Goal: Task Accomplishment & Management: Manage account settings

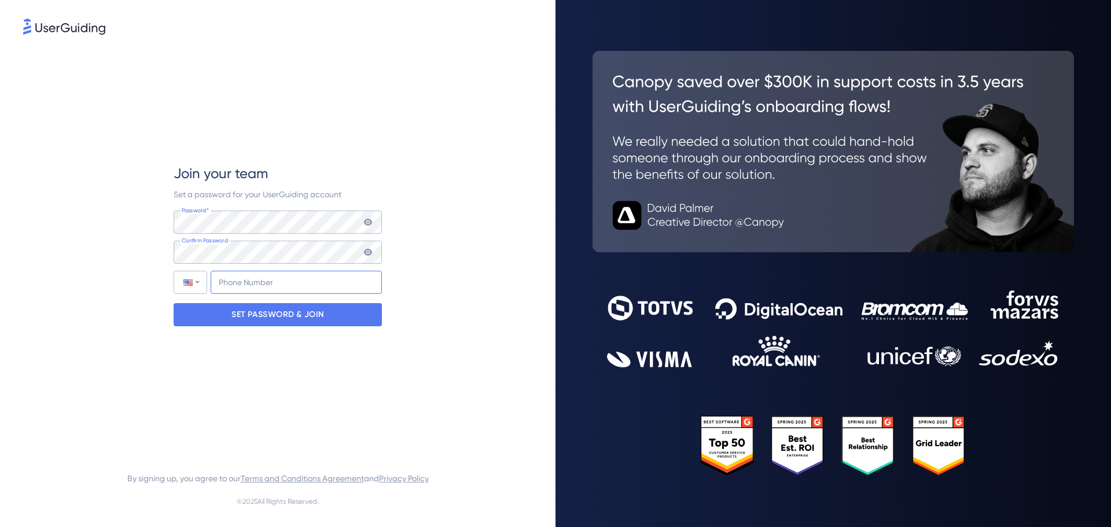
click at [251, 286] on input "+1" at bounding box center [296, 282] width 171 height 23
click at [200, 283] on div at bounding box center [190, 282] width 32 height 22
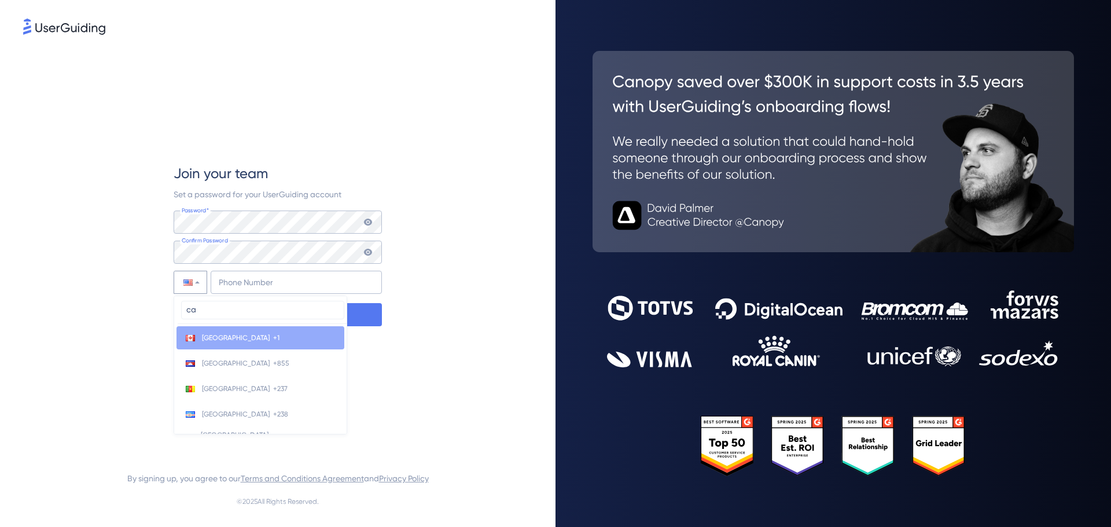
type input "ca"
drag, startPoint x: 229, startPoint y: 339, endPoint x: 249, endPoint y: 303, distance: 41.7
click at [231, 338] on li "Canada +1" at bounding box center [261, 337] width 168 height 23
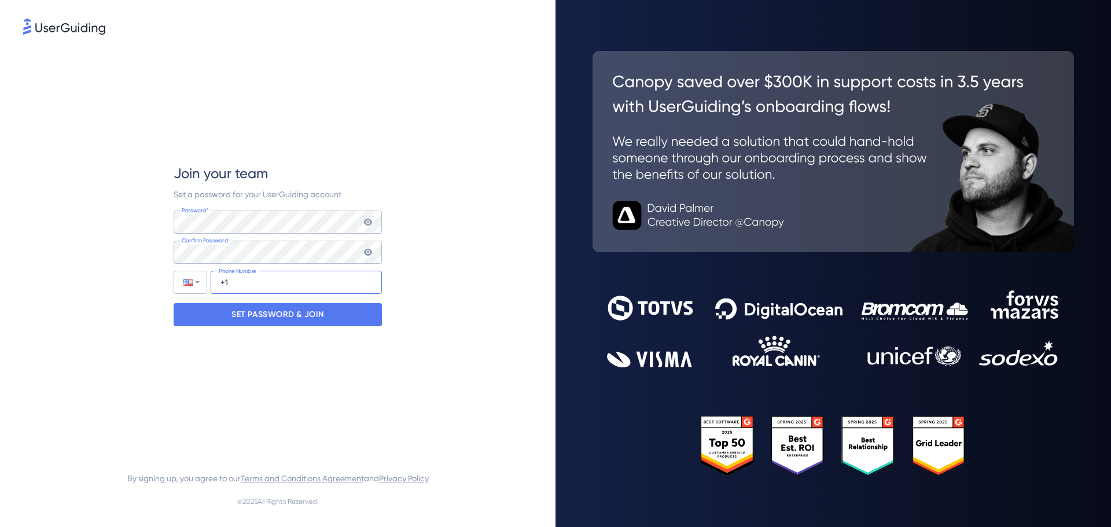
click at [255, 288] on input "+1" at bounding box center [296, 282] width 171 height 23
type input "[PHONE_NUMBER]"
click at [273, 314] on p "SET PASSWORD & JOIN" at bounding box center [277, 315] width 93 height 19
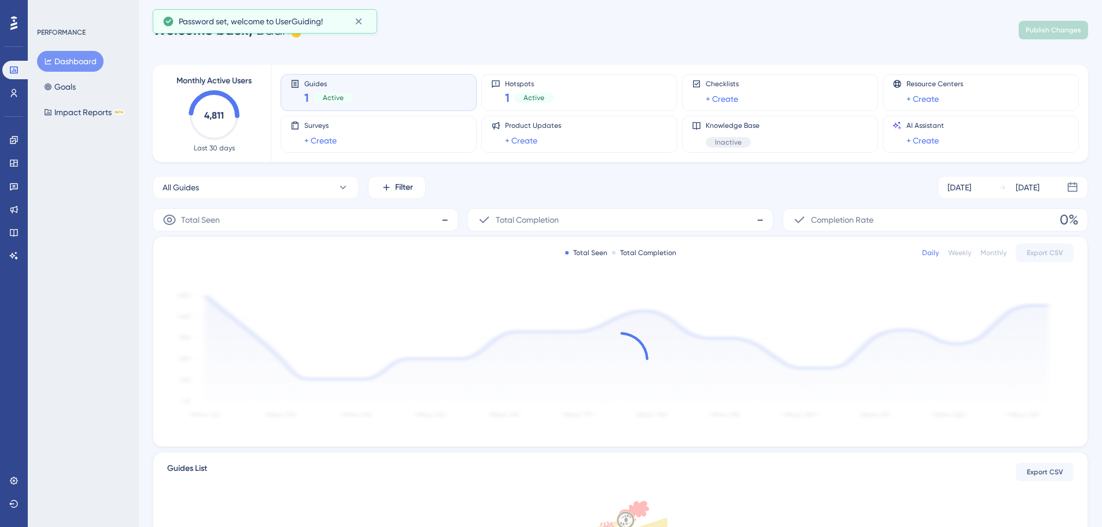
click at [571, 26] on div "Welcome back, Badi 👋 Publish Changes" at bounding box center [621, 30] width 936 height 23
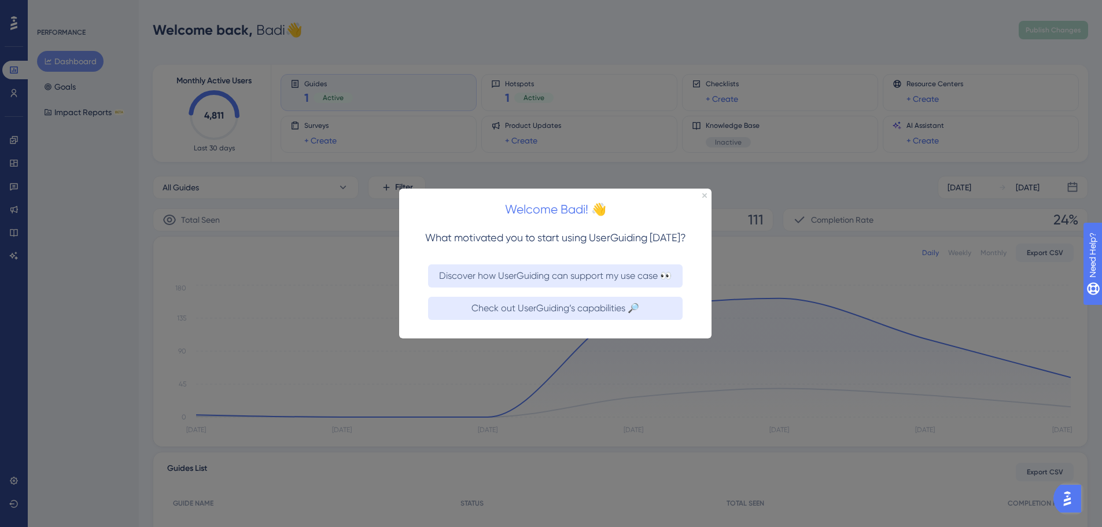
click at [85, 159] on div at bounding box center [551, 263] width 1102 height 527
drag, startPoint x: 68, startPoint y: 152, endPoint x: 53, endPoint y: 162, distance: 17.5
click at [69, 152] on div at bounding box center [551, 263] width 1102 height 527
drag, startPoint x: 30, startPoint y: 158, endPoint x: 25, endPoint y: 153, distance: 6.5
click at [28, 156] on div at bounding box center [551, 263] width 1102 height 527
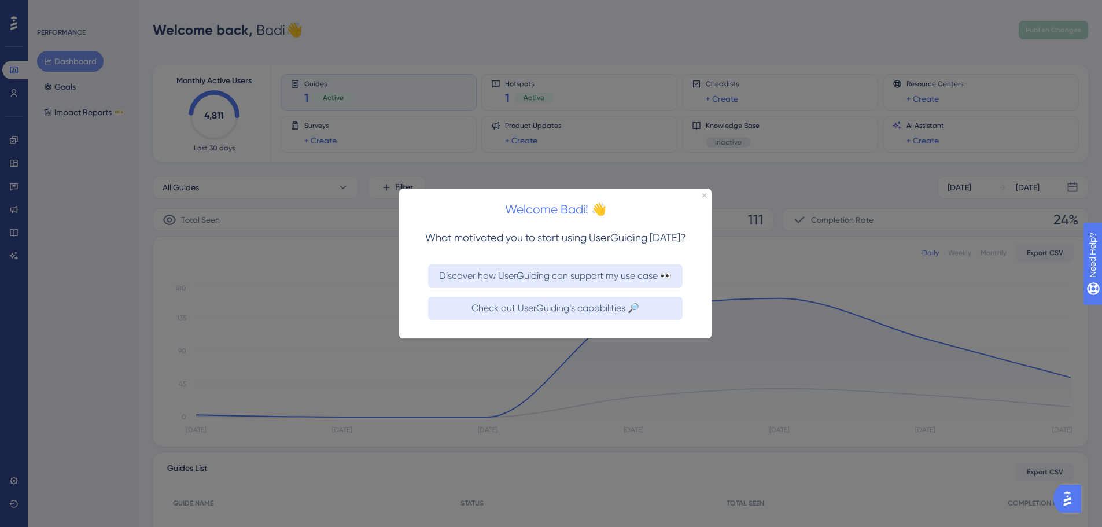
click at [21, 152] on div at bounding box center [551, 263] width 1102 height 527
click at [17, 137] on div at bounding box center [551, 263] width 1102 height 527
click at [707, 195] on div "Welcome Badi! 👋" at bounding box center [555, 206] width 313 height 36
click at [707, 194] on div "Welcome Badi! 👋 What motivated you to start using UserGuiding [DATE]? Discover …" at bounding box center [555, 263] width 313 height 150
click at [706, 194] on icon "Close Preview" at bounding box center [705, 195] width 5 height 5
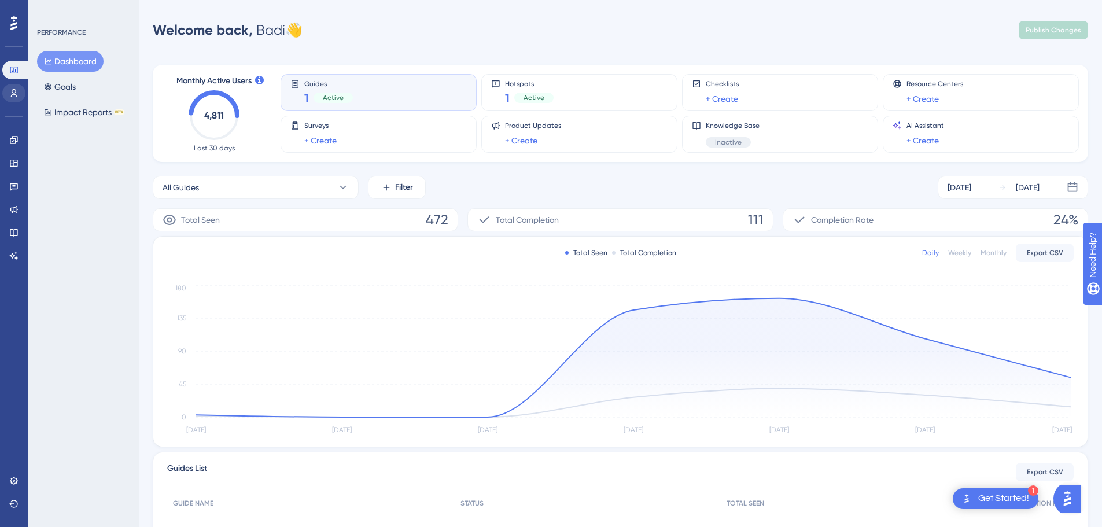
drag, startPoint x: 6, startPoint y: 101, endPoint x: 12, endPoint y: 98, distance: 6.7
click at [7, 101] on div "Users" at bounding box center [13, 93] width 23 height 19
click at [12, 92] on icon at bounding box center [14, 93] width 6 height 8
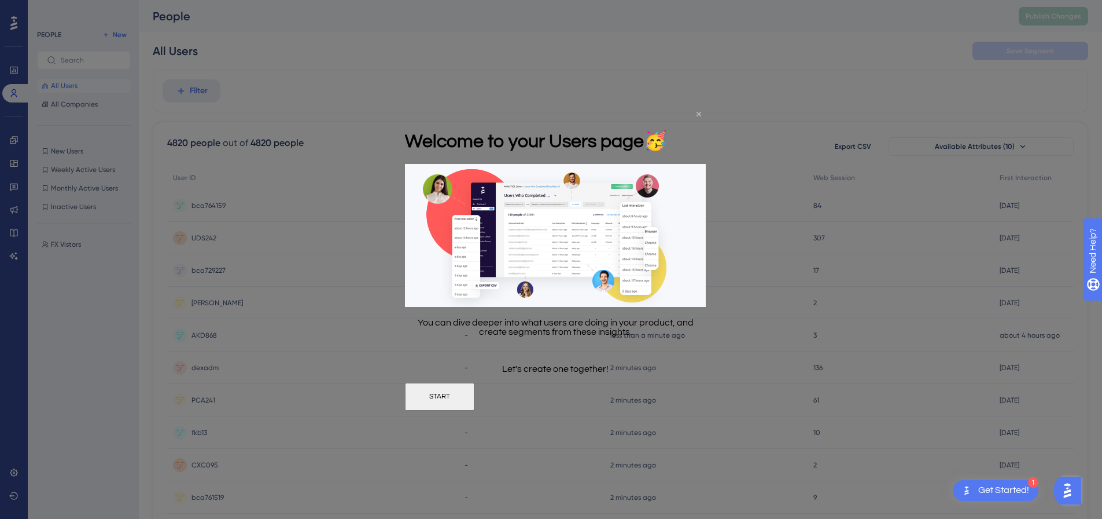
drag, startPoint x: 700, startPoint y: 112, endPoint x: 1104, endPoint y: 227, distance: 419.5
click at [700, 112] on icon "Close Preview" at bounding box center [699, 113] width 5 height 5
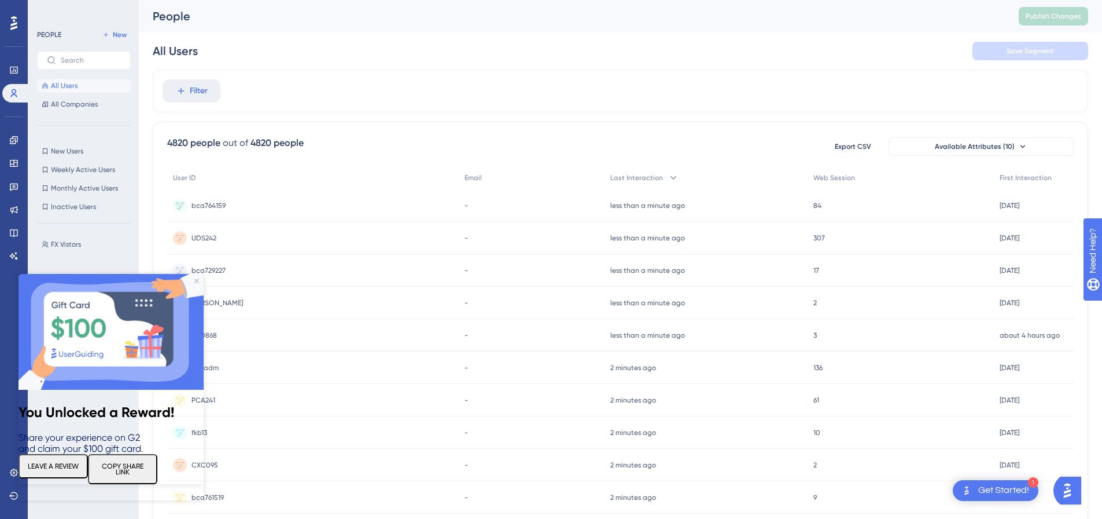
click at [196, 277] on img at bounding box center [111, 332] width 185 height 116
click at [199, 280] on icon "Close Preview" at bounding box center [196, 280] width 5 height 5
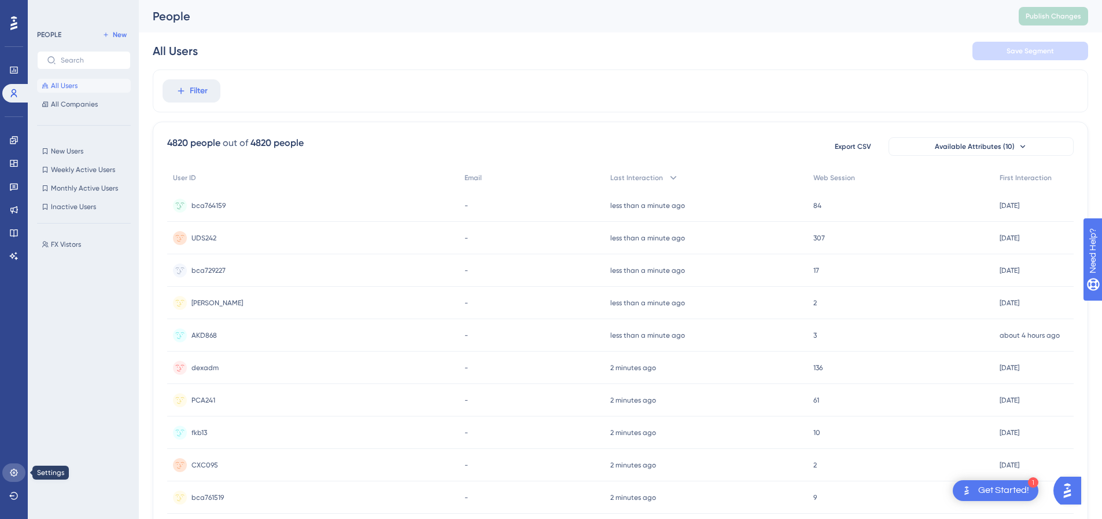
click at [9, 468] on link at bounding box center [13, 472] width 23 height 19
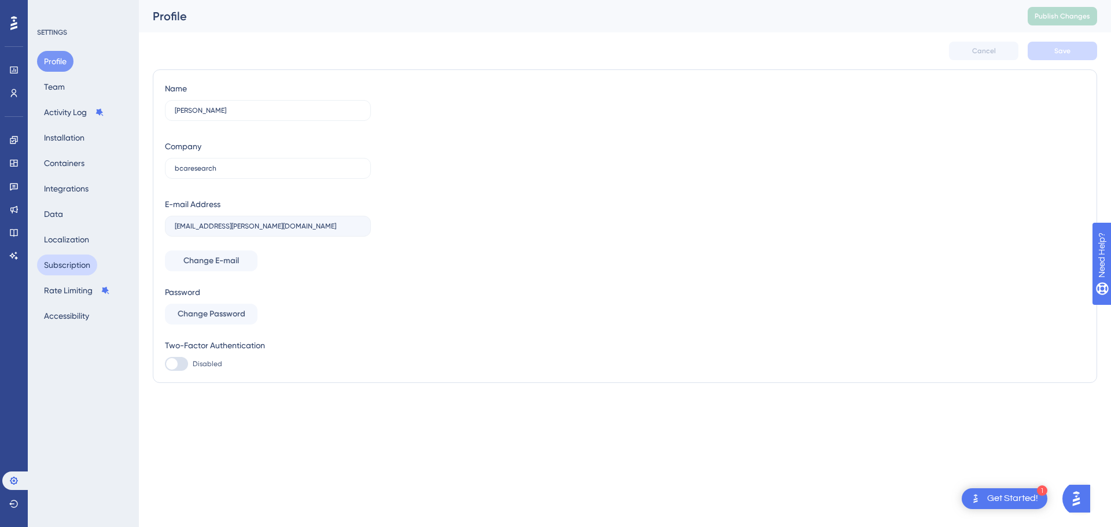
click at [63, 266] on button "Subscription" at bounding box center [67, 265] width 60 height 21
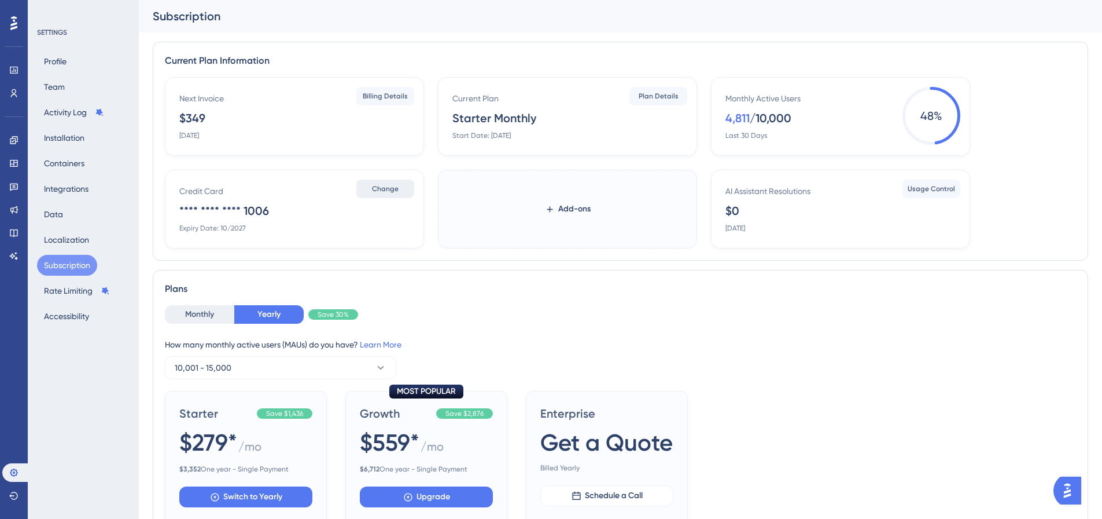
click at [389, 188] on span "Change" at bounding box center [385, 188] width 27 height 9
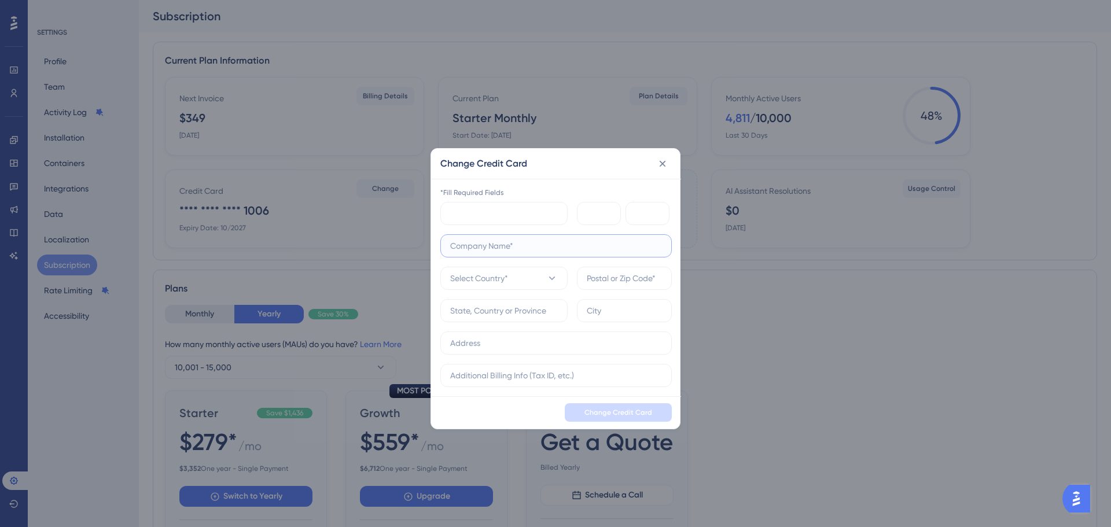
click at [493, 244] on input "text" at bounding box center [556, 246] width 212 height 13
type input "BCA RESEARCH INC"
click at [484, 279] on span "Select Country*" at bounding box center [479, 278] width 58 height 14
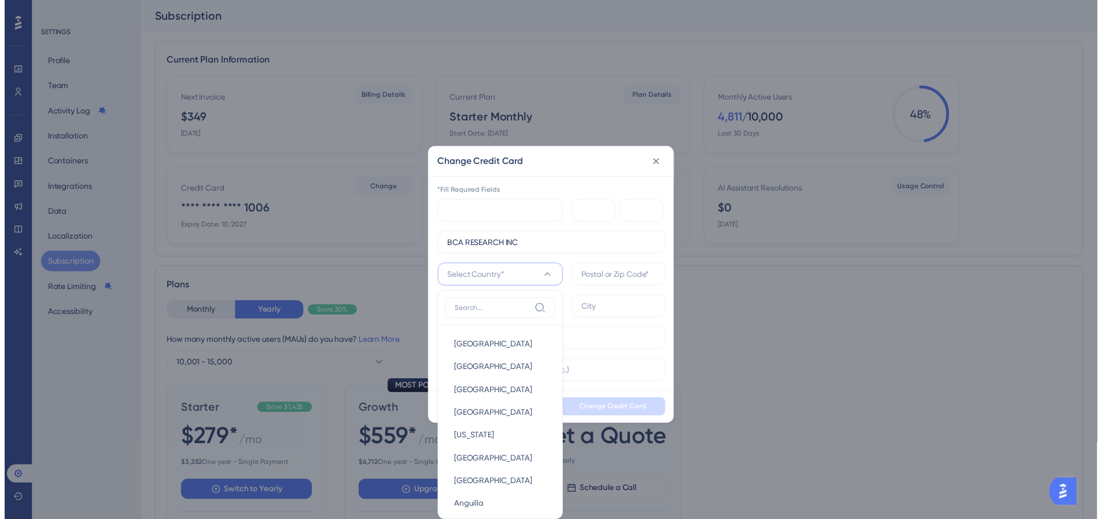
scroll to position [8, 0]
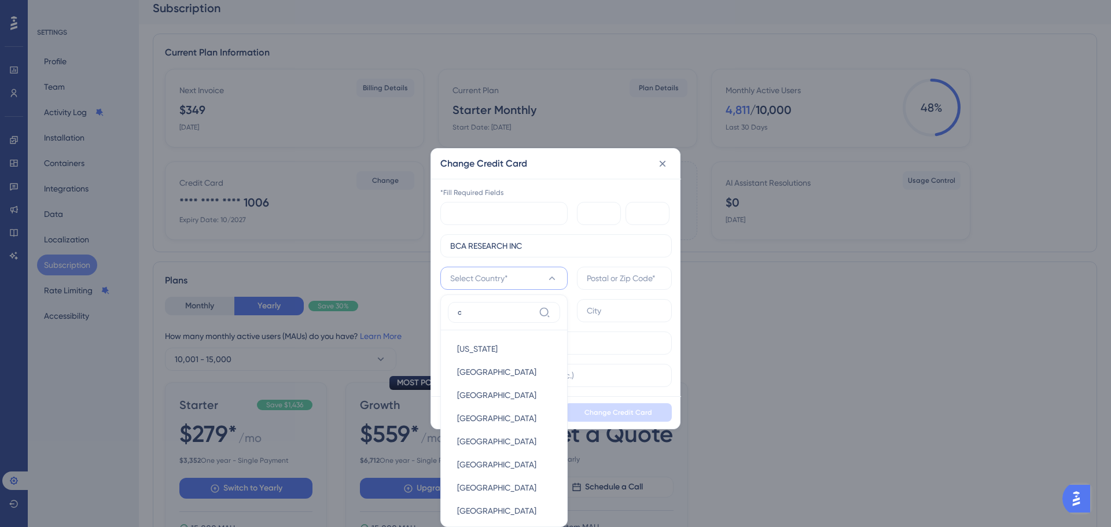
type input "c"
click at [469, 461] on span "[GEOGRAPHIC_DATA]" at bounding box center [496, 465] width 79 height 14
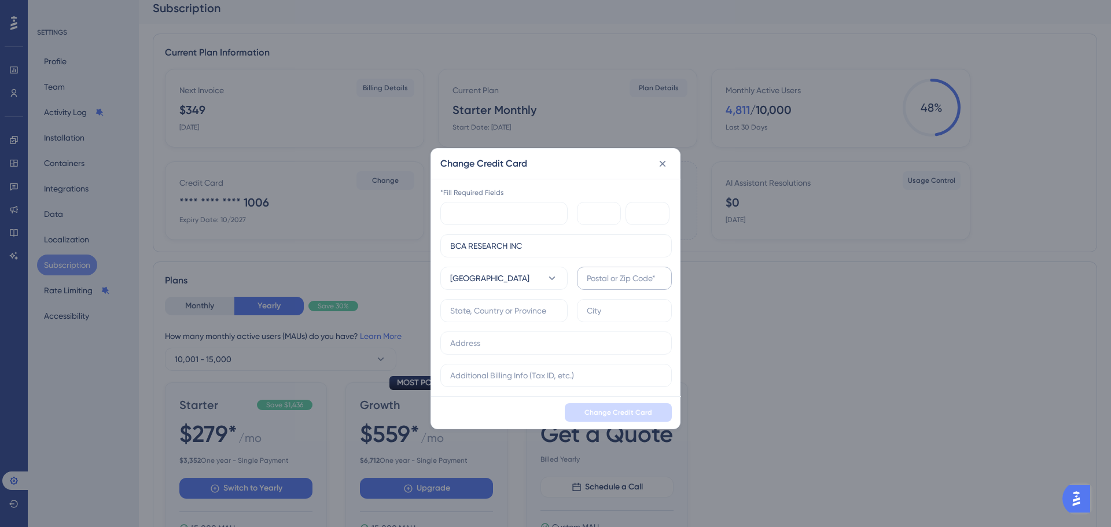
click at [611, 286] on label at bounding box center [624, 278] width 95 height 23
click at [611, 285] on input "text" at bounding box center [624, 278] width 75 height 13
type input "H3A3C8"
click at [522, 310] on input "text" at bounding box center [504, 310] width 108 height 13
type input "QC"
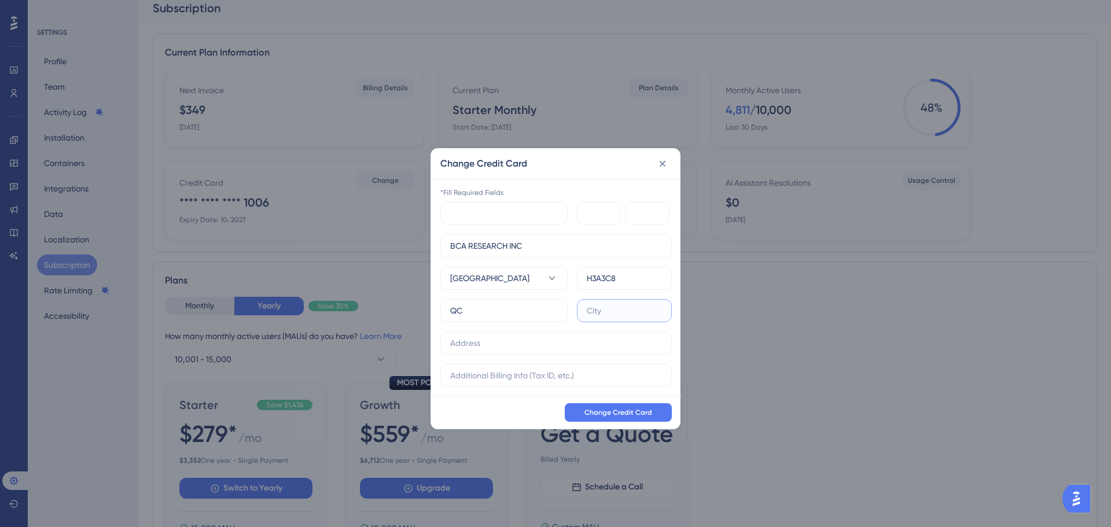
click at [606, 312] on input "text" at bounding box center [624, 310] width 75 height 13
type input "[GEOGRAPHIC_DATA]"
click at [514, 348] on input "text" at bounding box center [556, 343] width 212 height 13
click at [468, 347] on input "text" at bounding box center [556, 343] width 212 height 13
paste input "[STREET_ADDRESS]"
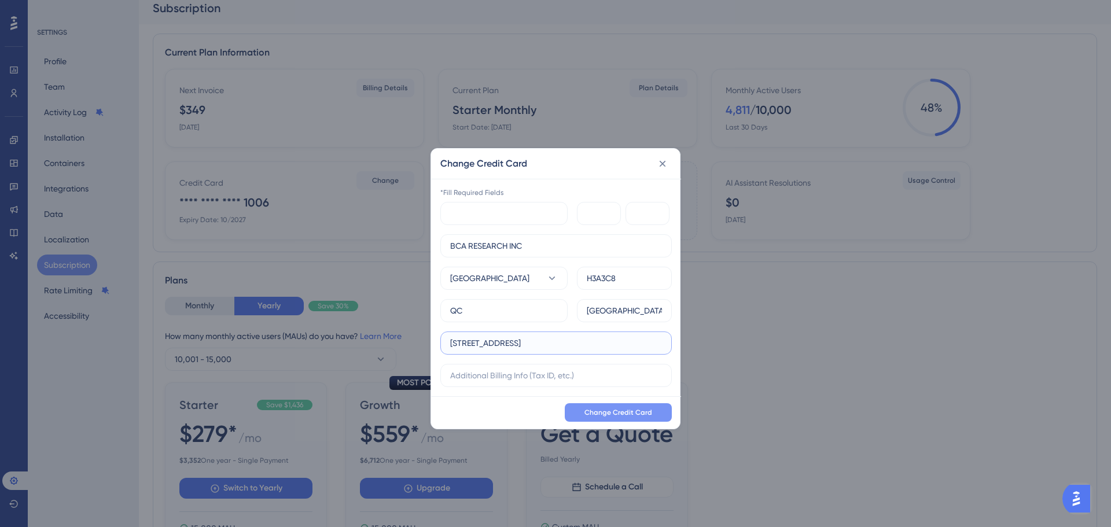
type input "[STREET_ADDRESS]"
click at [619, 416] on span "Change Credit Card" at bounding box center [619, 412] width 68 height 9
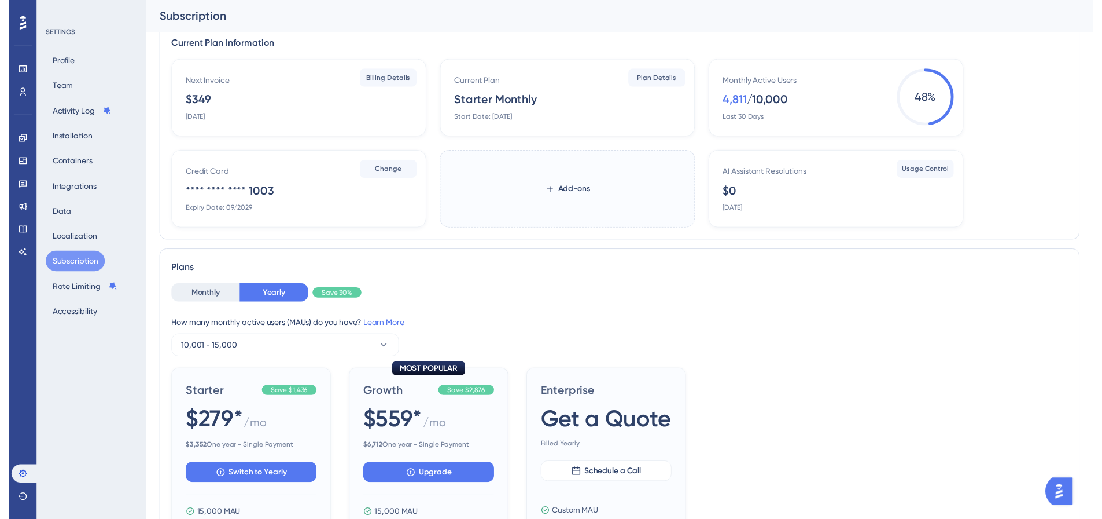
scroll to position [0, 0]
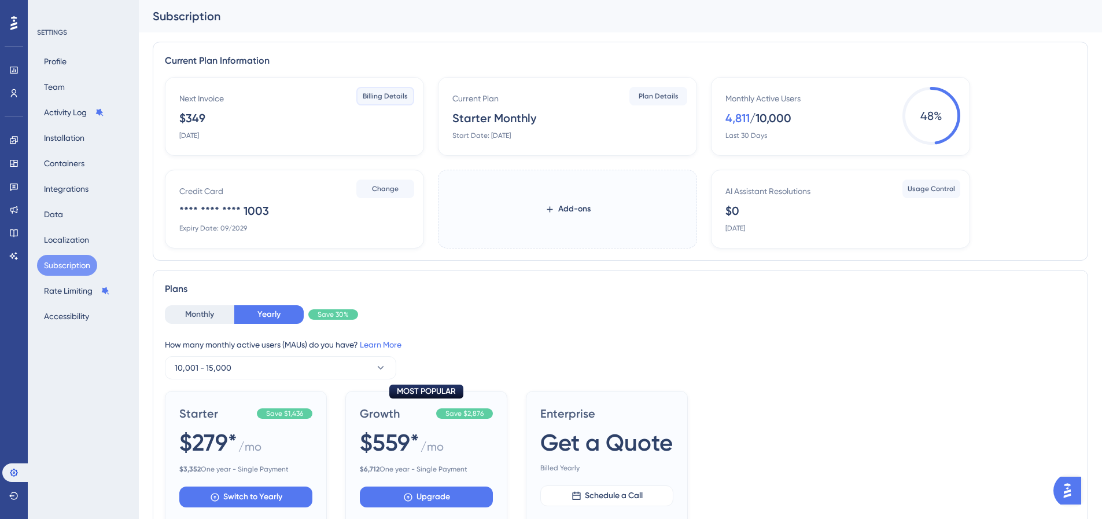
click at [380, 96] on span "Billing Details" at bounding box center [385, 95] width 45 height 9
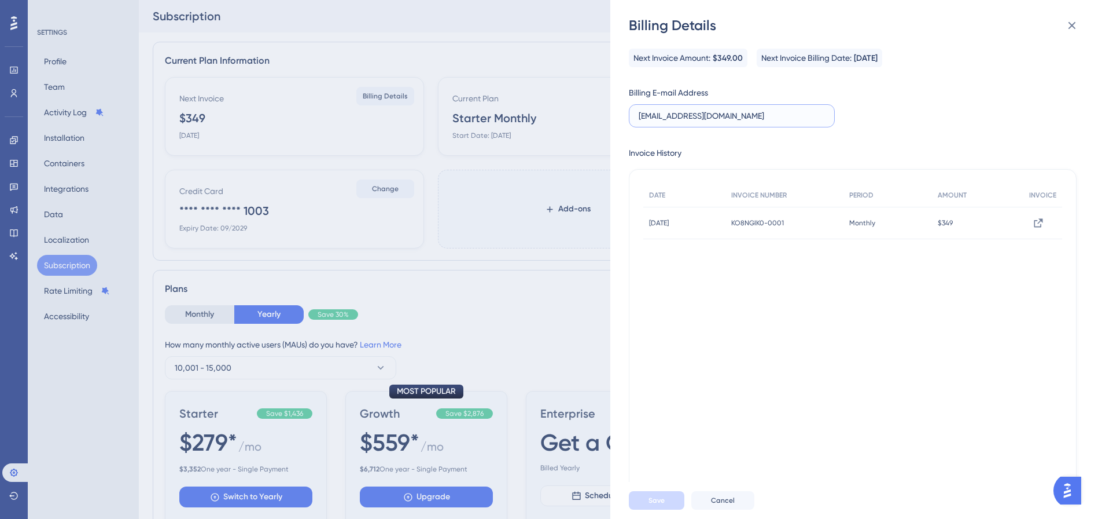
click at [652, 113] on input "[EMAIL_ADDRESS][DOMAIN_NAME]" at bounding box center [732, 115] width 186 height 13
type input "[EMAIL_ADDRESS][PERSON_NAME][DOMAIN_NAME]"
click at [664, 505] on span "Save" at bounding box center [657, 499] width 16 height 9
